Goal: Find specific fact

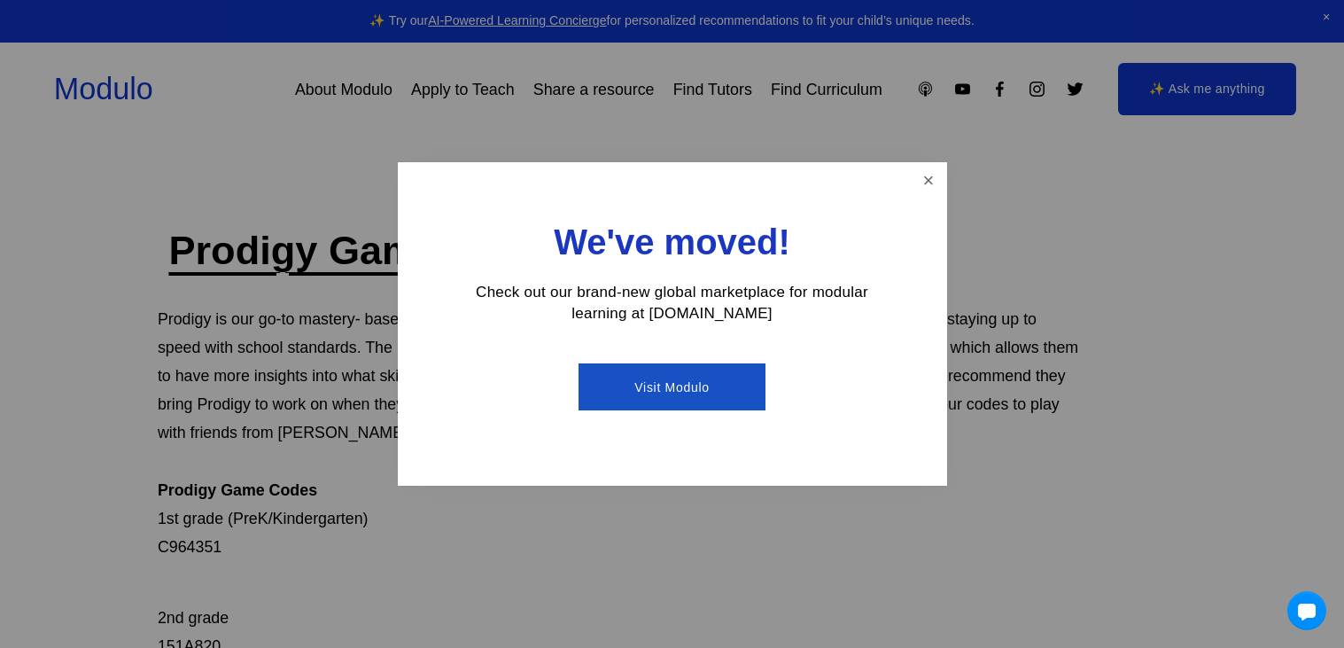
scroll to position [184, 0]
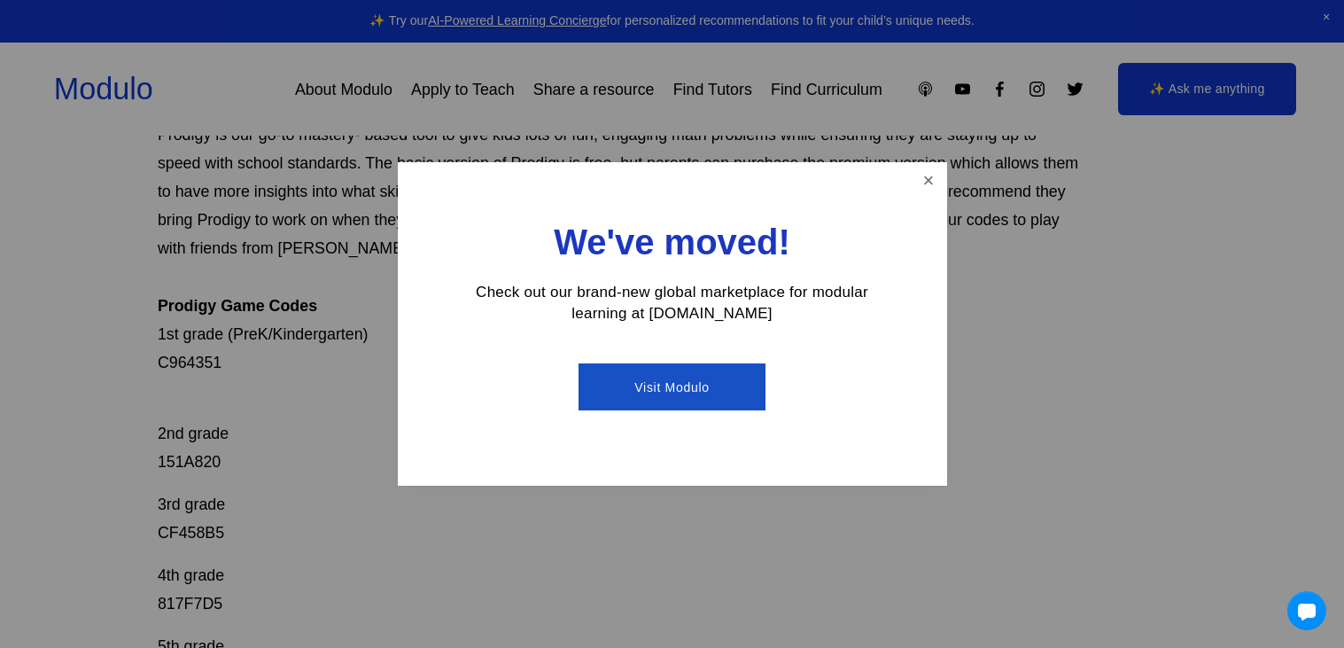
click at [690, 393] on link "Visit Modulo" at bounding box center [672, 386] width 187 height 47
click at [928, 188] on link "Close" at bounding box center [928, 180] width 31 height 31
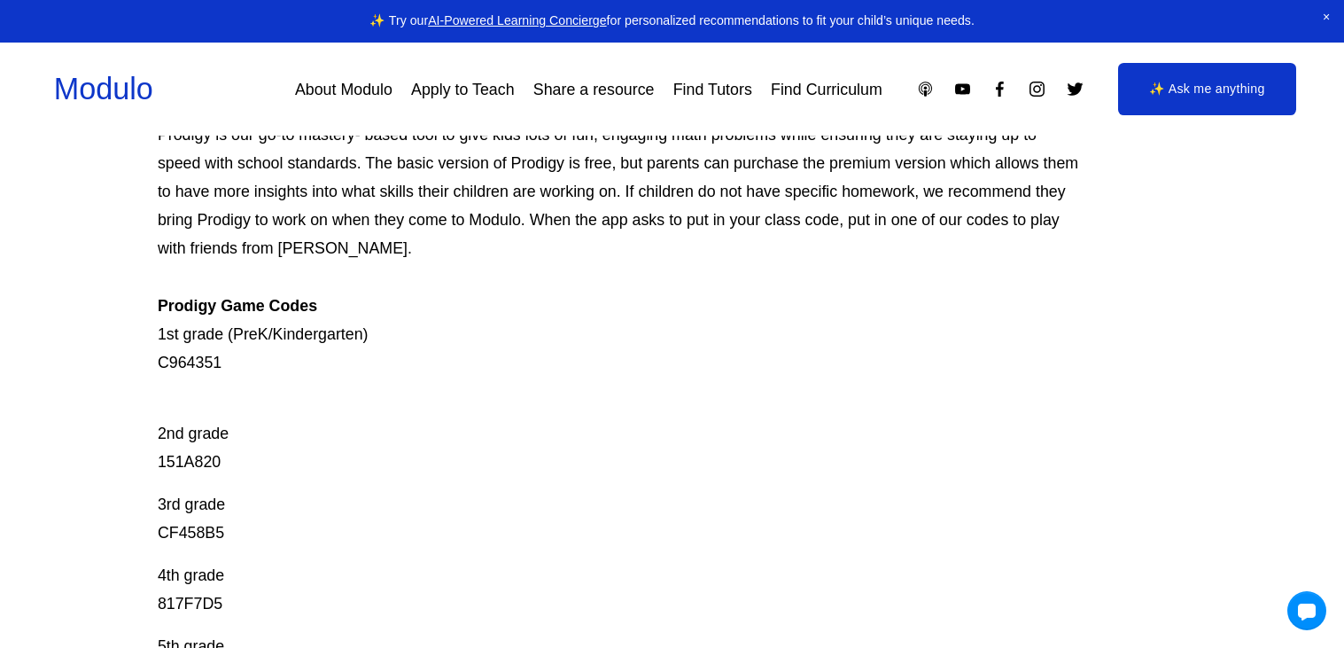
click at [196, 528] on p "3rd grade CF458B5" at bounding box center [620, 518] width 925 height 57
copy p "CF458B5"
click at [199, 459] on p "2nd grade 151A820" at bounding box center [620, 433] width 925 height 85
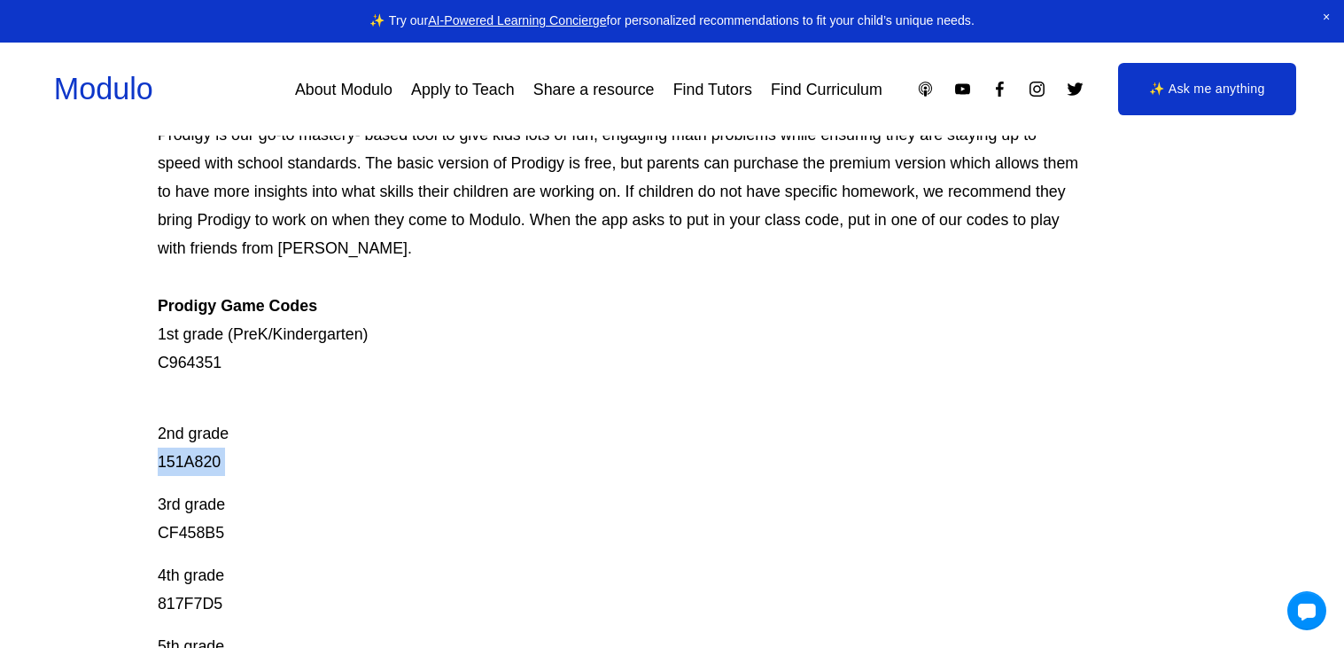
click at [199, 459] on p "2nd grade 151A820" at bounding box center [620, 433] width 925 height 85
copy p "151A820"
